Goal: Book appointment/travel/reservation

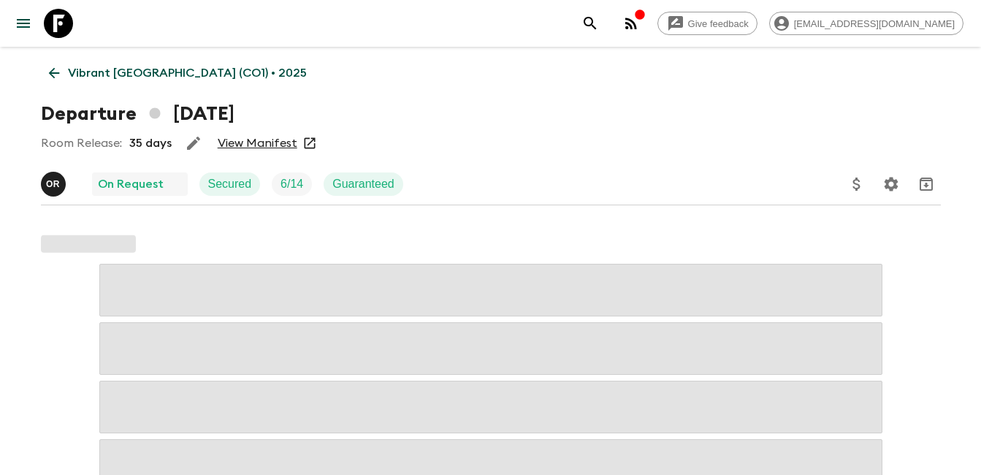
click at [51, 68] on icon at bounding box center [54, 73] width 16 height 16
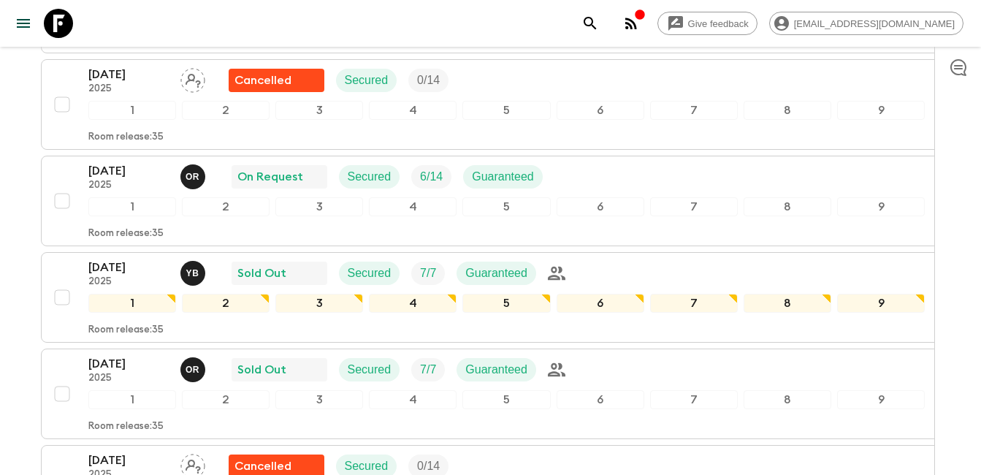
scroll to position [1023, 0]
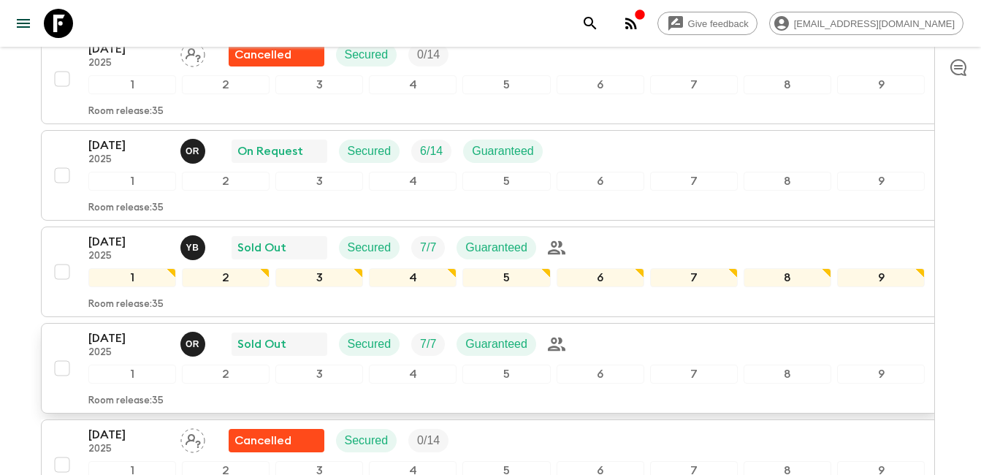
click at [84, 341] on div "[DATE] 2025 o R Sold Out Secured 7 / 7 Guaranteed 1 2 3 4 5 6 7 8 9 Room releas…" at bounding box center [486, 368] width 878 height 77
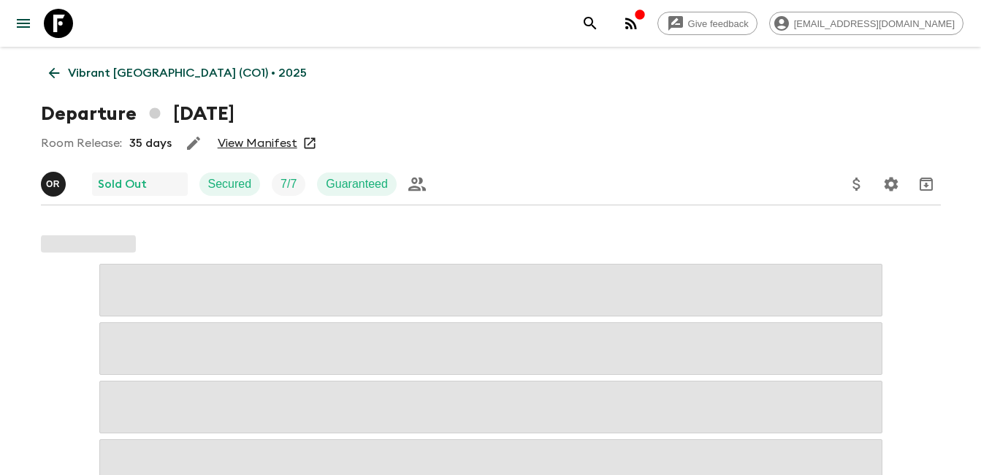
click at [263, 148] on link "View Manifest" at bounding box center [258, 143] width 80 height 15
